Goal: Use online tool/utility

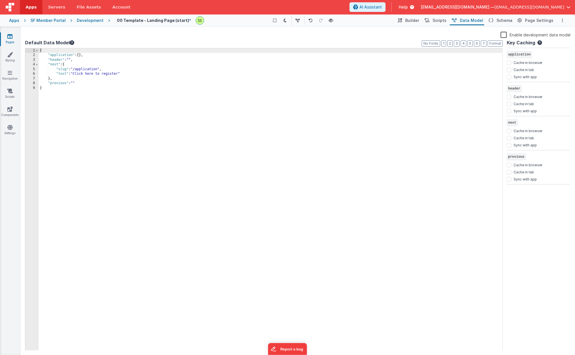
click at [83, 65] on div "{ "application" : { } , "header" : "" , "next" : { "slug" : "/application" , "t…" at bounding box center [271, 204] width 464 height 312
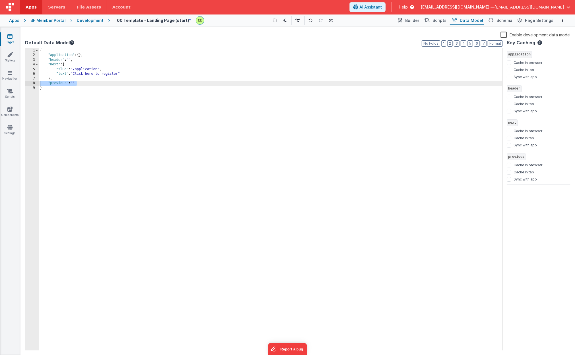
drag, startPoint x: 82, startPoint y: 84, endPoint x: 33, endPoint y: 84, distance: 49.7
click at [33, 84] on div "1 2 3 4 5 6 7 8 9 { "application" : { } , "header" : "" , "next" : { "slug" : "…" at bounding box center [264, 199] width 478 height 303
click at [86, 84] on div "{ "application" : { } , "header" : "" , "next" : { "slug" : "/application" , "t…" at bounding box center [271, 204] width 464 height 312
click at [52, 87] on div "{ "application" : { } , "header" : "" , "next" : { "slug" : "/application" , "t…" at bounding box center [271, 204] width 464 height 312
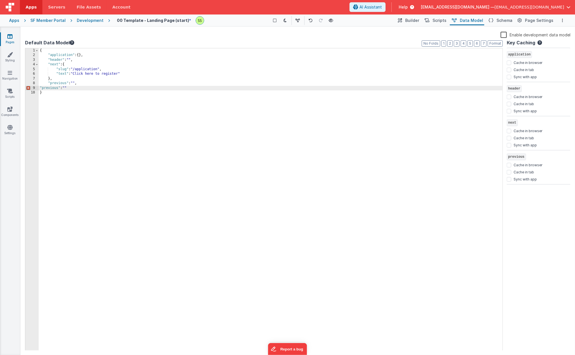
click at [47, 88] on div "{ "application" : { } , "header" : "" , "next" : { "slug" : "/application" , "t…" at bounding box center [271, 204] width 464 height 312
click at [244, 101] on div "{ "application" : { } , "header" : "" , "next" : { "slug" : "/application" , "t…" at bounding box center [271, 204] width 464 height 312
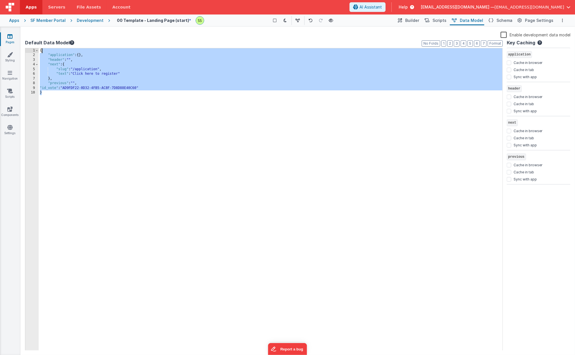
drag, startPoint x: 244, startPoint y: 101, endPoint x: 118, endPoint y: 47, distance: 137.5
click at [118, 47] on div "Default Data Model Format 7 6 5 4 3 2 1 No Folds 1 2 3 4 5 6 7 8 9 10 { "applic…" at bounding box center [264, 194] width 478 height 311
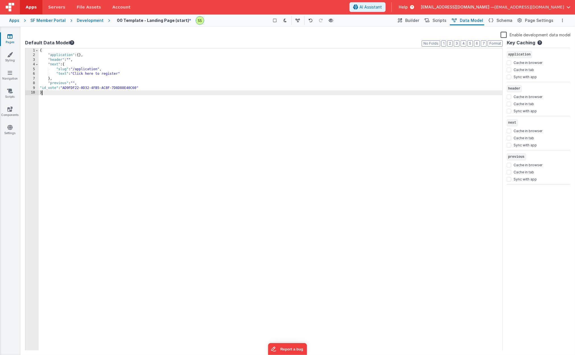
click at [335, 103] on div "{ "application" : { } , "header" : "" , "next" : { "slug" : "/application" , "t…" at bounding box center [271, 204] width 464 height 312
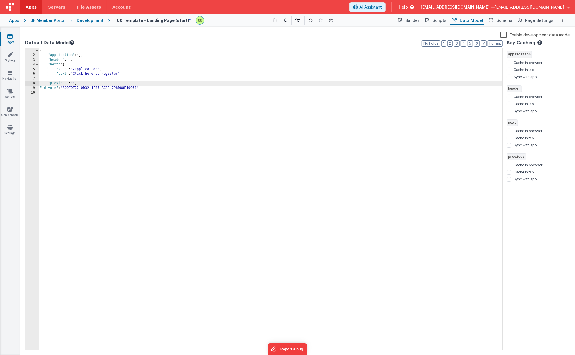
click at [43, 83] on div "{ "application" : { } , "header" : "" , "next" : { "slug" : "/application" , "t…" at bounding box center [271, 204] width 464 height 312
click at [40, 87] on div "{ "application" : { } , "header" : "" , "next" : { "slug" : "/application" , "t…" at bounding box center [271, 204] width 464 height 312
